Goal: Check status

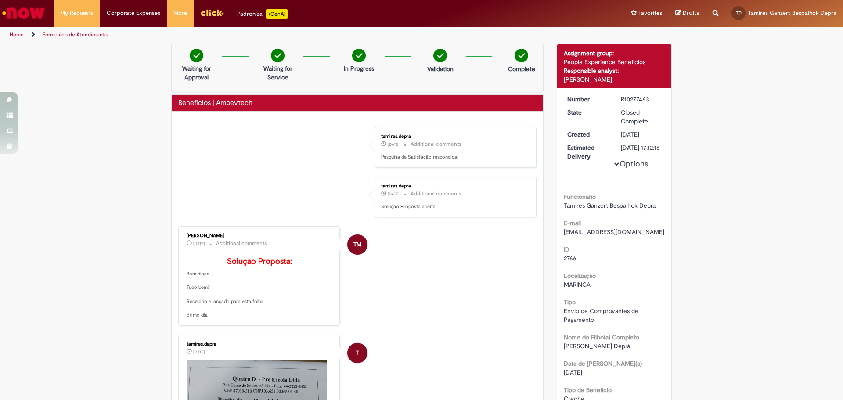
click at [32, 16] on img "Go to homepage" at bounding box center [23, 13] width 45 height 18
